Goal: Task Accomplishment & Management: Complete application form

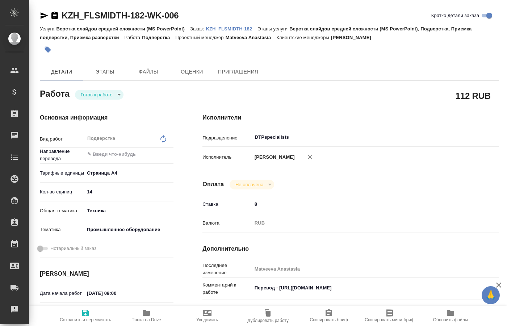
type textarea "x"
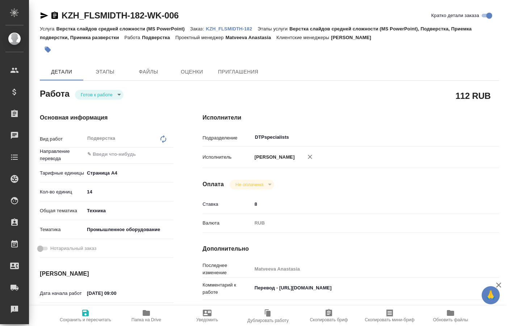
type textarea "x"
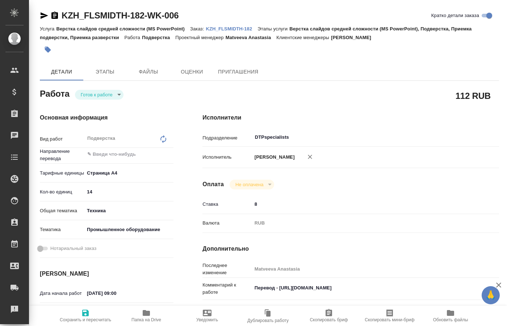
type textarea "x"
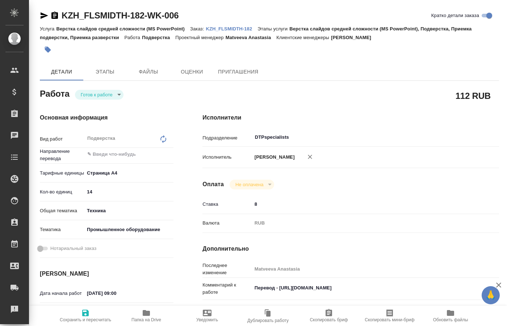
type textarea "x"
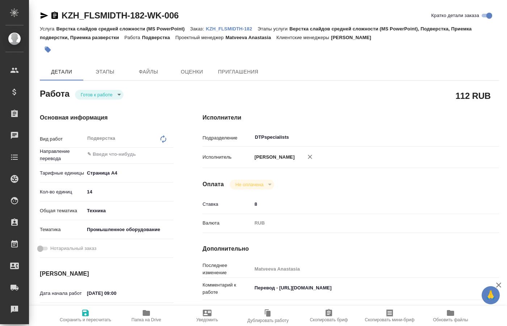
type textarea "x"
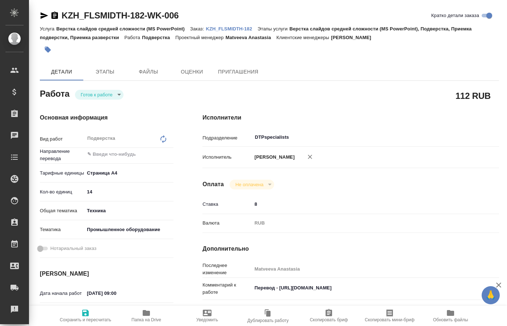
type textarea "x"
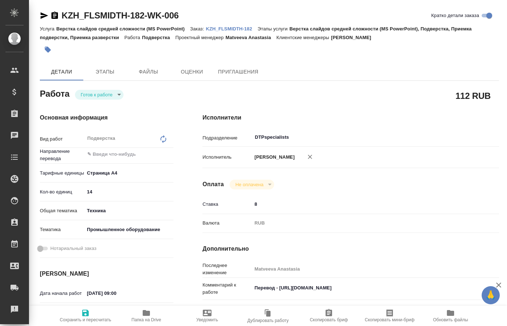
type textarea "x"
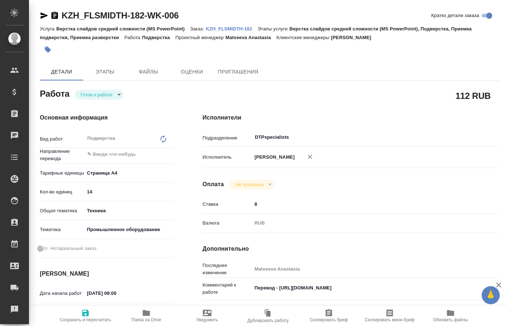
type textarea "x"
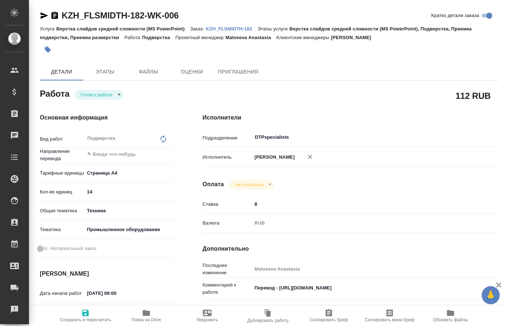
click at [106, 95] on body "🙏 .cls-1 fill:#fff; AWATERA [PERSON_NAME] Спецификации Заказы Чаты Todo Проекты…" at bounding box center [253, 163] width 507 height 326
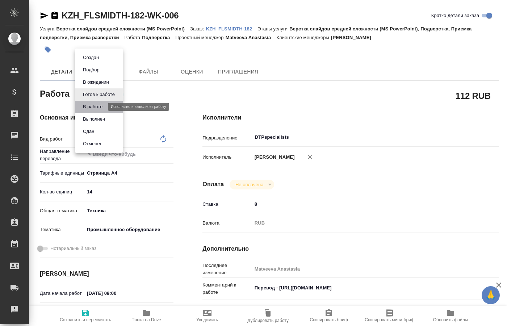
click at [101, 106] on button "В работе" at bounding box center [93, 107] width 24 height 8
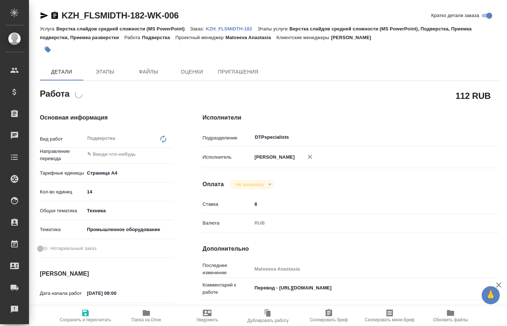
scroll to position [37, 0]
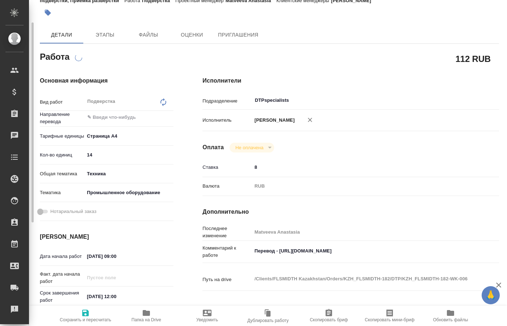
type textarea "x"
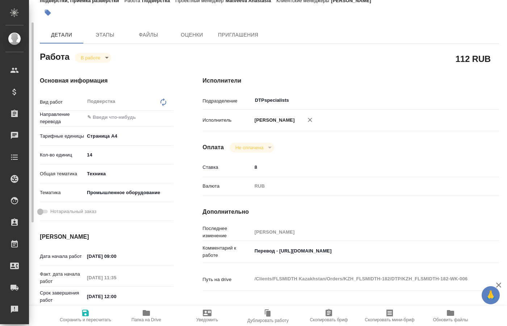
type textarea "x"
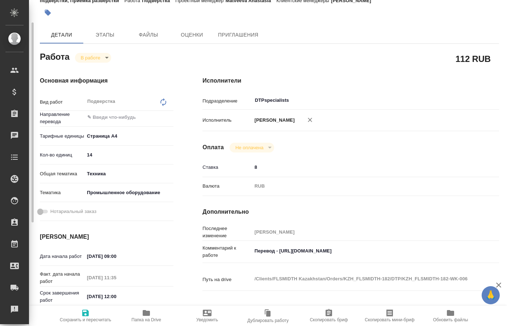
type textarea "x"
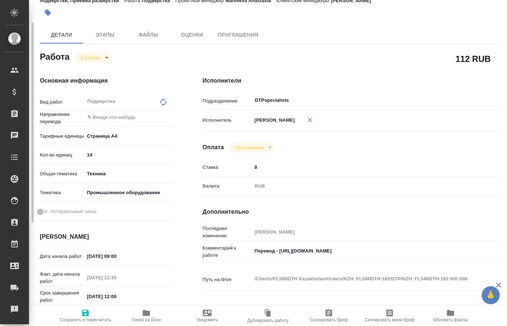
type textarea "x"
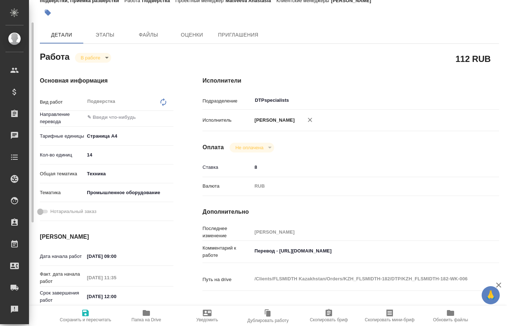
type textarea "x"
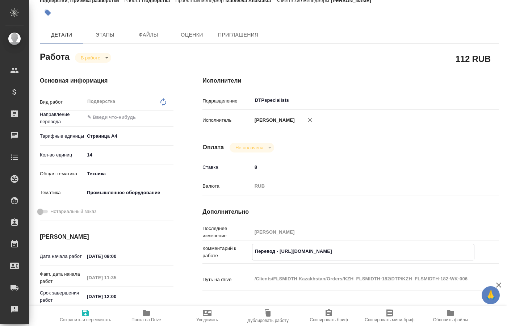
drag, startPoint x: 280, startPoint y: 250, endPoint x: 416, endPoint y: 251, distance: 135.5
click at [416, 251] on textarea "Перевод - [URL][DOMAIN_NAME]" at bounding box center [364, 251] width 222 height 12
click at [154, 312] on span "Папка на Drive" at bounding box center [146, 316] width 52 height 14
click at [140, 319] on span "Папка на Drive" at bounding box center [147, 319] width 30 height 5
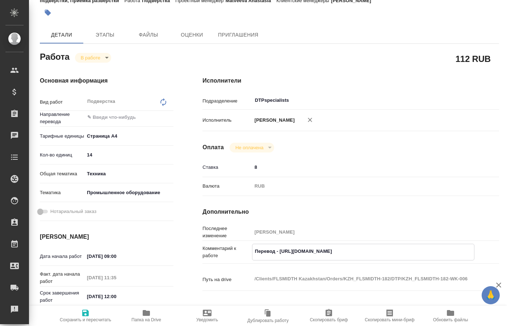
drag, startPoint x: 407, startPoint y: 248, endPoint x: 282, endPoint y: 250, distance: 125.4
click at [282, 250] on textarea "Перевод - [URL][DOMAIN_NAME]" at bounding box center [364, 251] width 222 height 12
type textarea "x"
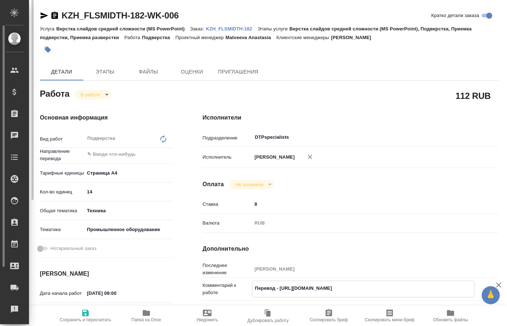
type textarea "x"
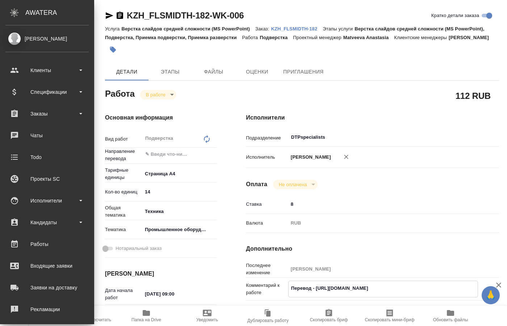
type textarea "x"
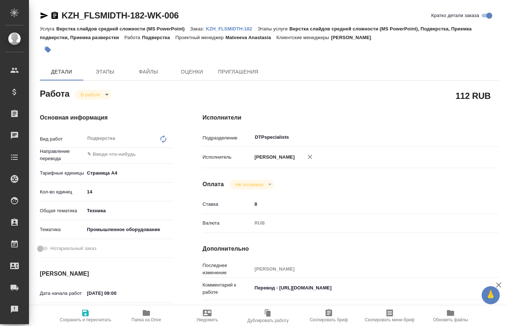
type textarea "x"
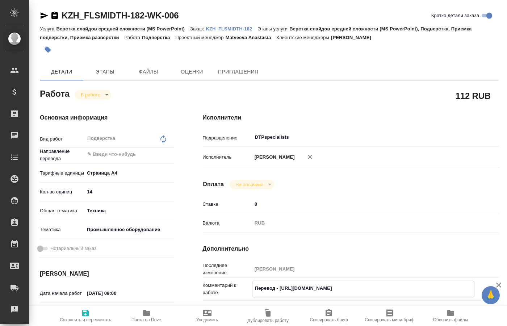
type textarea "x"
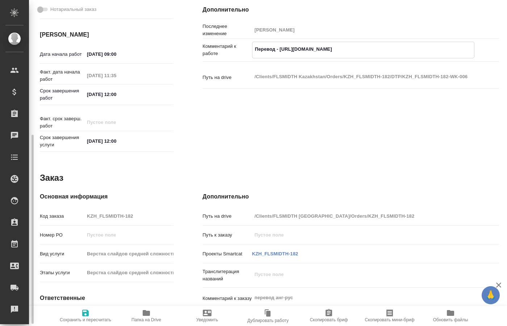
scroll to position [242, 0]
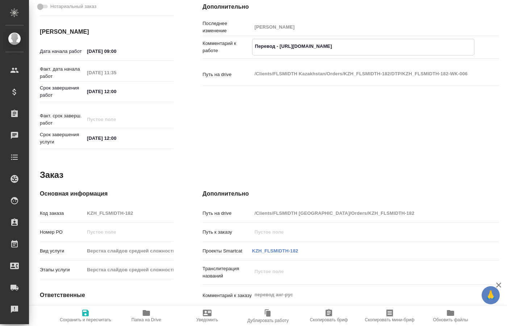
type textarea "x"
click at [147, 317] on icon "button" at bounding box center [146, 313] width 9 height 9
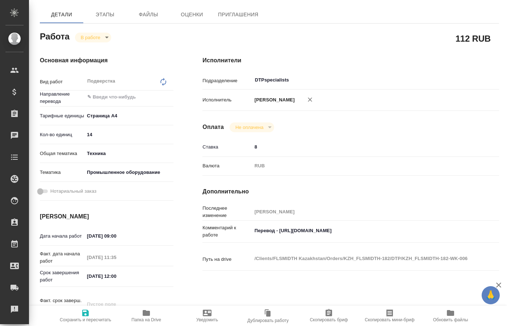
click at [102, 40] on body "🙏 .cls-1 fill:#fff; AWATERA [PERSON_NAME] Спецификации Заказы 0 Чаты Todo Проек…" at bounding box center [253, 163] width 507 height 326
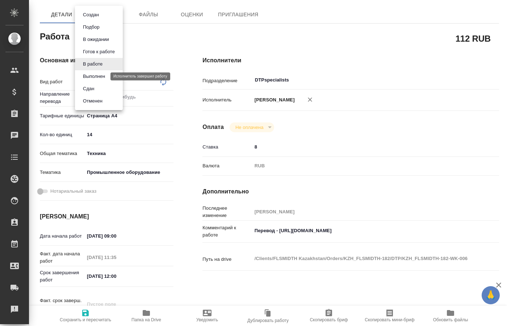
click at [96, 74] on button "Выполнен" at bounding box center [94, 76] width 26 height 8
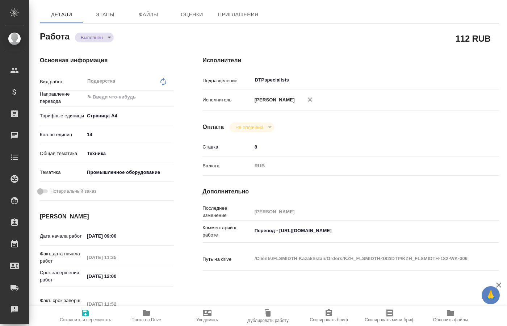
type textarea "x"
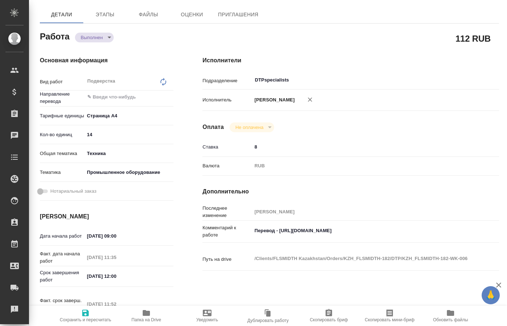
type textarea "x"
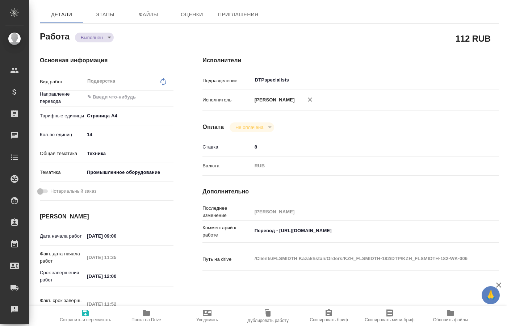
type textarea "x"
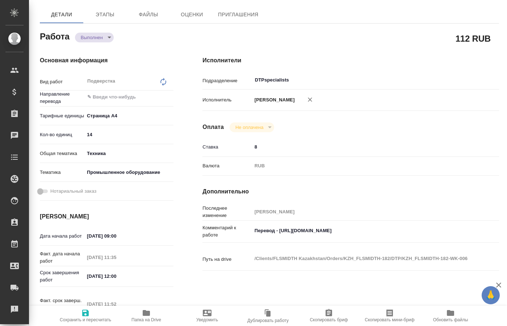
type textarea "x"
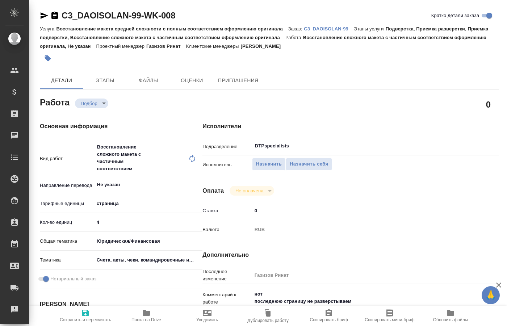
type textarea "x"
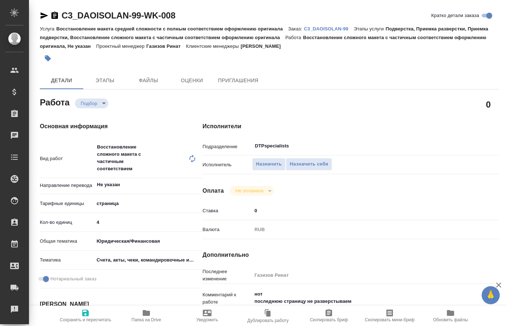
type textarea "x"
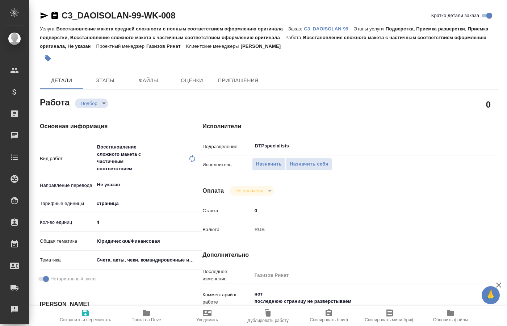
type textarea "x"
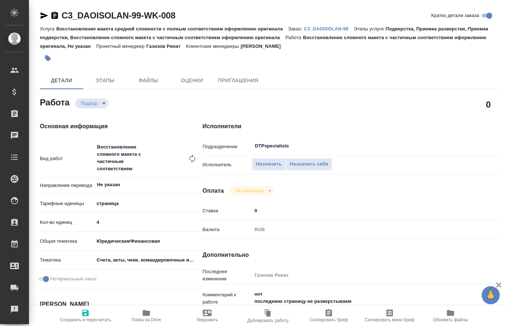
type textarea "x"
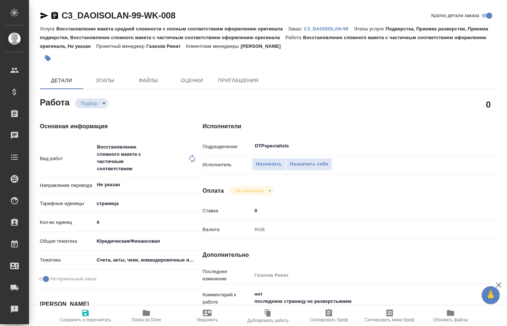
type textarea "x"
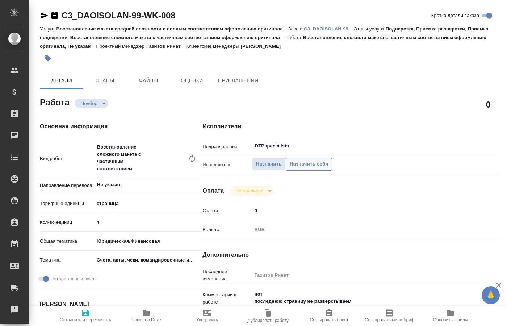
type textarea "x"
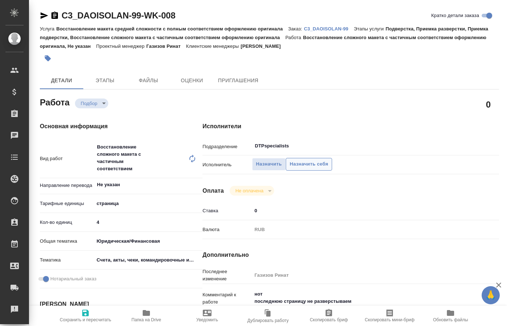
type textarea "x"
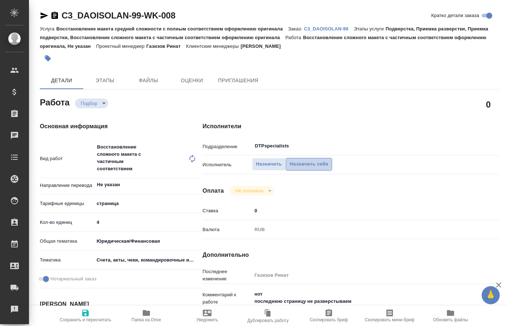
click at [302, 160] on span "Назначить себя" at bounding box center [309, 164] width 38 height 8
type textarea "x"
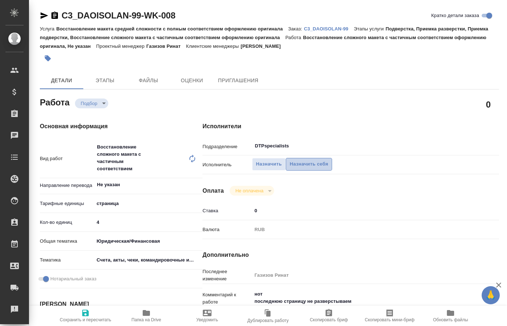
type textarea "x"
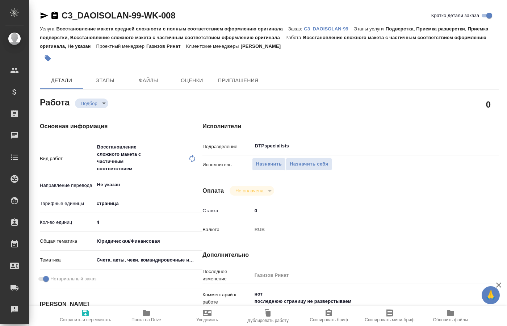
type textarea "x"
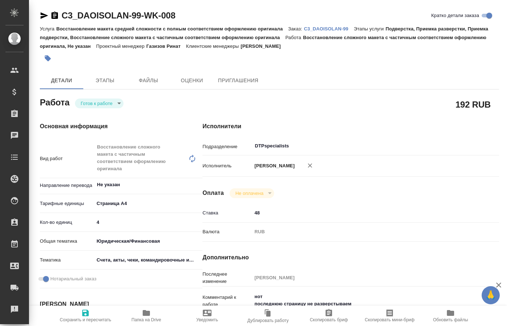
type textarea "x"
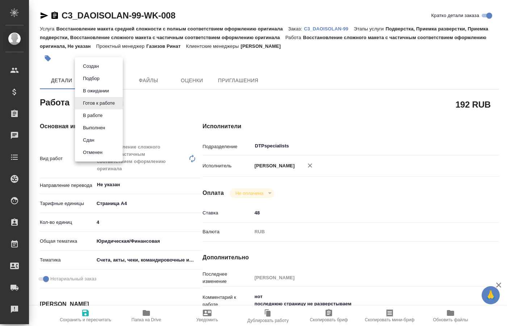
click at [114, 104] on body "🙏 .cls-1 fill:#fff; AWATERA Kucherenko Oksana Клиенты Спецификации Заказы 0 Чат…" at bounding box center [253, 163] width 507 height 326
type textarea "x"
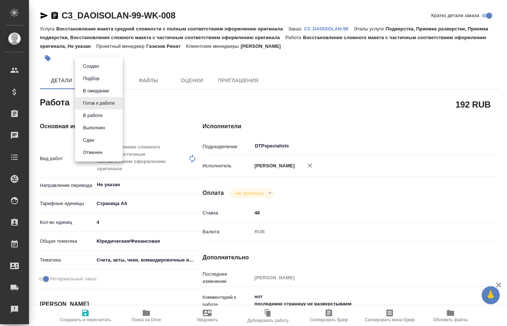
type textarea "x"
click at [106, 114] on li "В работе" at bounding box center [99, 115] width 48 height 12
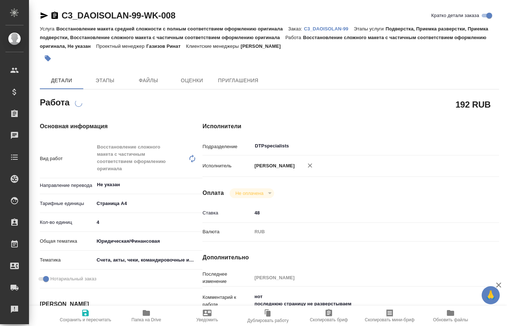
type textarea "x"
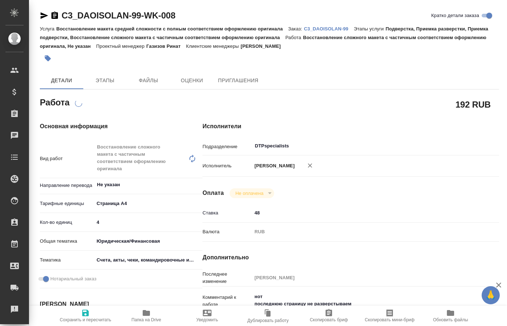
scroll to position [222, 0]
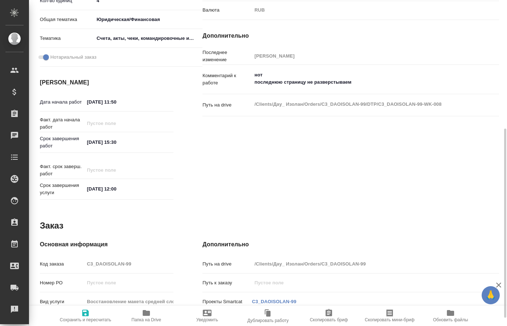
type textarea "x"
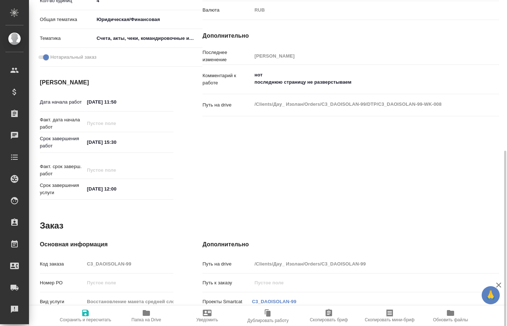
scroll to position [236, 0]
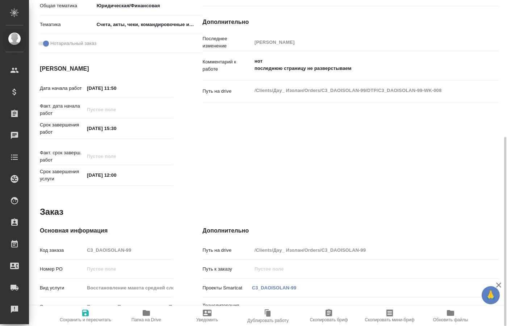
type textarea "Восстановление сложного макета с частичным соответствием оформлению оригинала"
type textarea "x"
type input "Не указан"
type input "5f036ec4e16dec2d6b59c8ff"
type input "4"
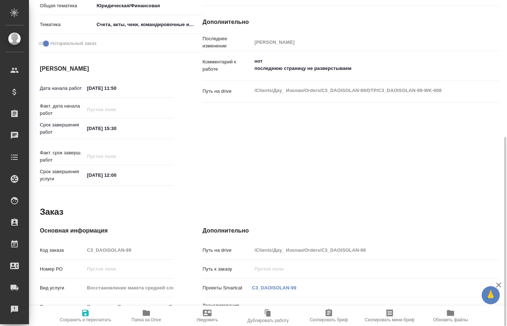
type input "yr-fn"
type input "5f647205b73bc97568ca66c0"
checkbox input "true"
type input "10.09.2025 11:50"
type input "10.09.2025 15:30"
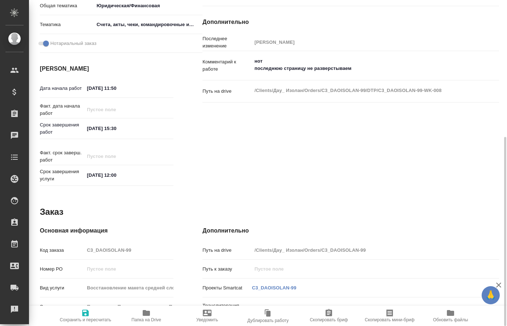
type input "12.09.2025 12:00"
type input "DTPspecialists"
type input "notPayed"
type input "48"
type input "RUB"
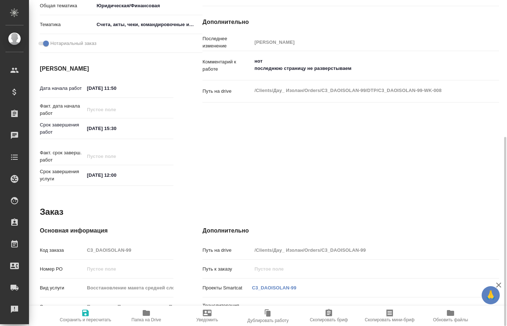
type input "[PERSON_NAME]"
type textarea "нот последнюю страницу не разверстываем"
type textarea "x"
type textarea "/Clients/Дау_ Изолан/Orders/C3_DAOISOLAN-99/DTP/C3_DAOISOLAN-99-WK-008"
type textarea "x"
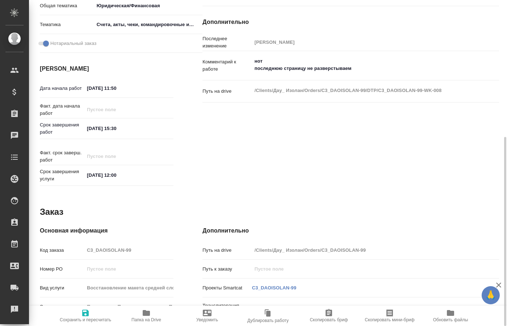
type input "C3_DAOISOLAN-99"
type input "Восстановление макета средней сложности с полным соответствием оформлению ориги…"
type input "Подверстка, Приемка разверстки, Приемка подверстки, Восстановление сложного мак…"
type input "Никитина Татьяна"
type input "Заборова Александра"
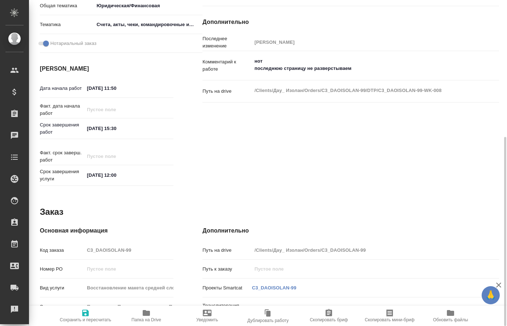
type input "/Clients/Дау_ Изолан/Orders/C3_DAOISOLAN-99"
type textarea "x"
type textarea "последнюю страницу не переводим посчитала как средний макет по верстке, тк клие…"
type textarea "x"
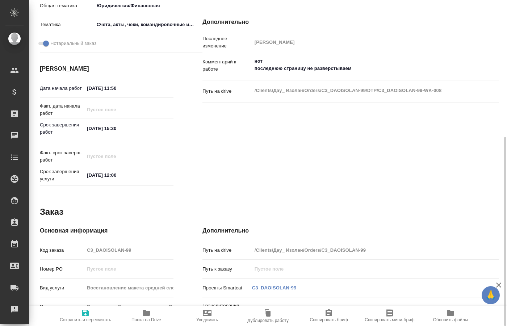
type textarea "x"
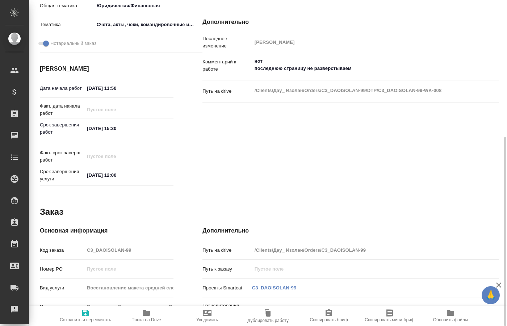
type textarea "x"
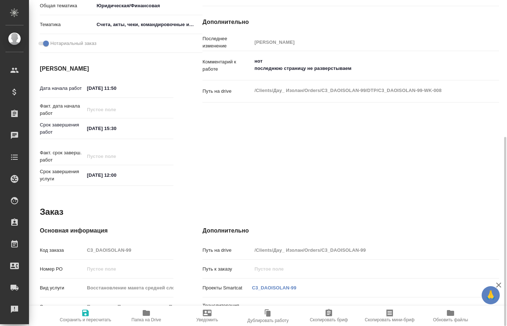
type textarea "x"
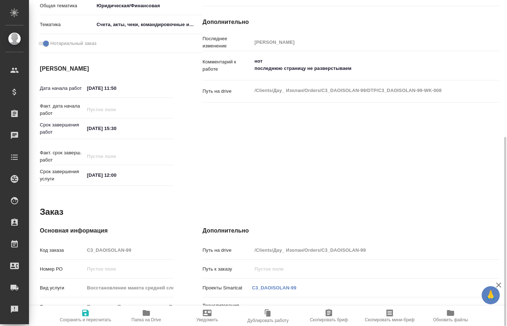
type textarea "x"
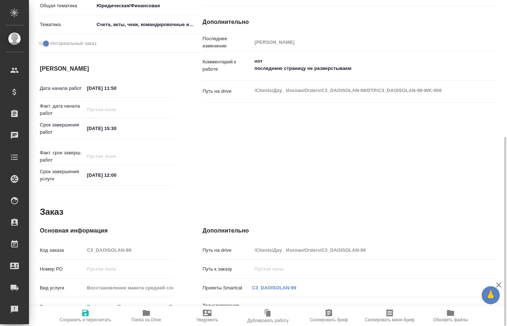
type textarea "x"
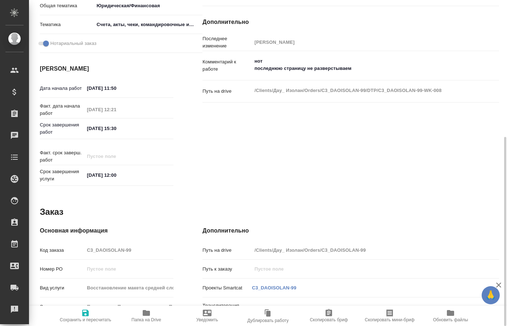
type textarea "x"
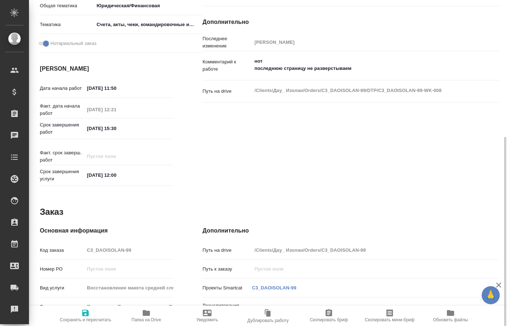
type textarea "x"
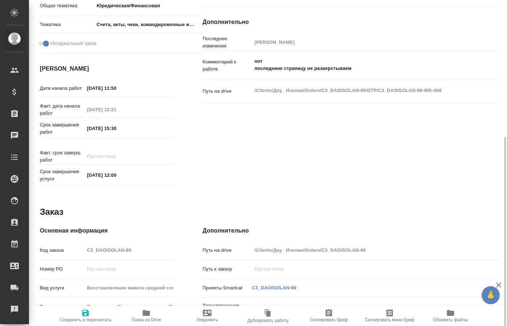
type textarea "x"
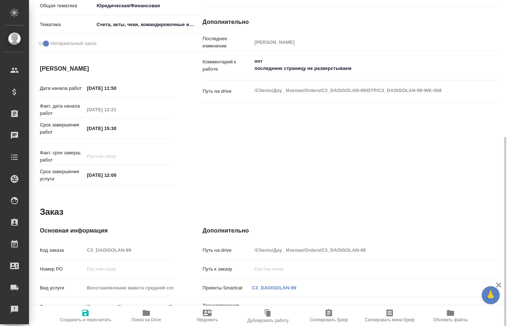
type textarea "x"
click at [151, 321] on span "Папка на Drive" at bounding box center [147, 319] width 30 height 5
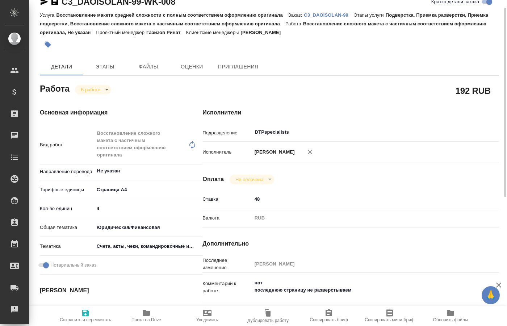
scroll to position [0, 0]
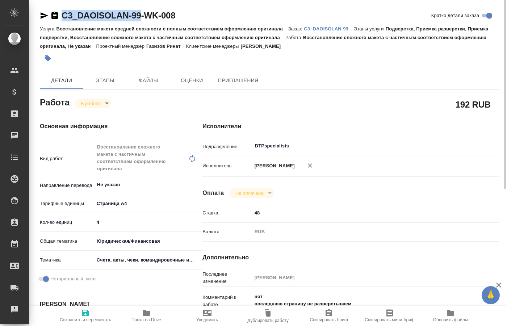
drag, startPoint x: 62, startPoint y: 5, endPoint x: 140, endPoint y: 19, distance: 79.2
click at [140, 19] on div "C3_DAOISOLAN-99-WK-008 Кратко детали заказа Услуга Восстановление макета средне…" at bounding box center [269, 328] width 467 height 656
copy link "C3_DAOISOLAN-99"
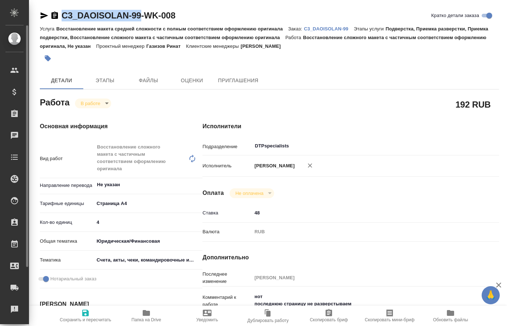
type textarea "x"
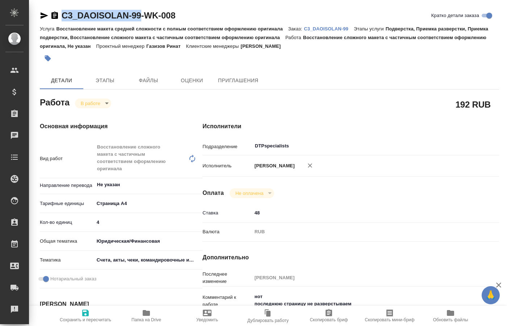
scroll to position [74, 0]
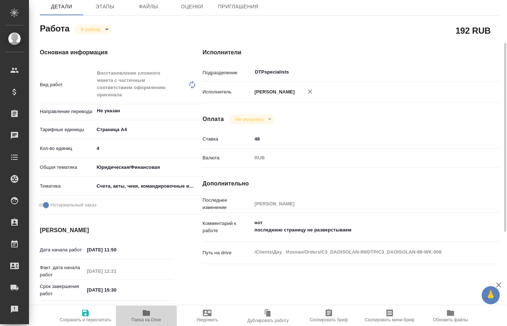
click at [149, 319] on span "Папка на Drive" at bounding box center [147, 319] width 30 height 5
type textarea "x"
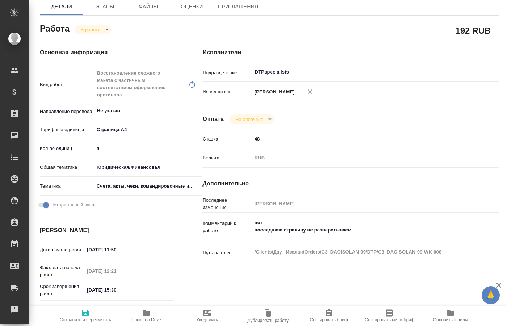
type textarea "x"
click at [99, 33] on body "🙏 .cls-1 fill:#fff; AWATERA Kucherenko Oksana Клиенты Спецификации Заказы 0 Чат…" at bounding box center [253, 163] width 507 height 326
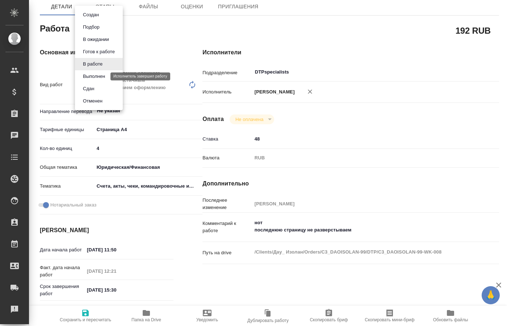
click at [88, 78] on button "Выполнен" at bounding box center [94, 76] width 26 height 8
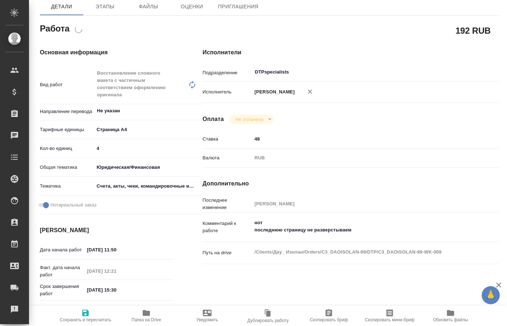
scroll to position [0, 0]
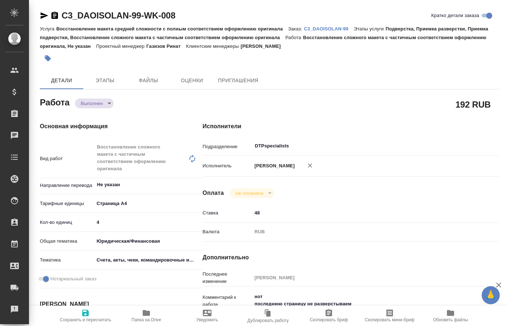
type textarea "x"
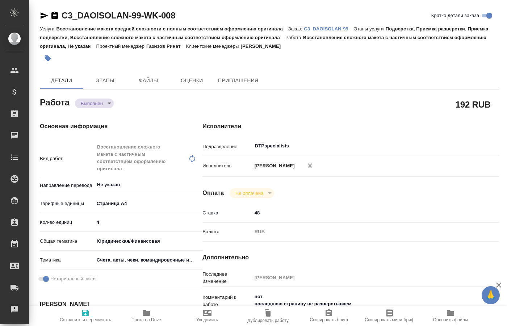
type textarea "x"
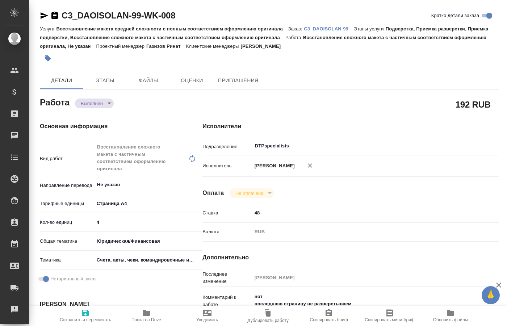
type textarea "x"
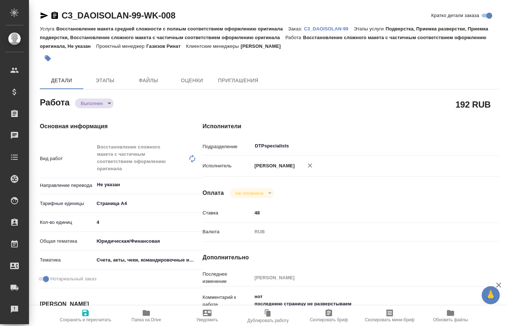
type textarea "x"
